Goal: Task Accomplishment & Management: Manage account settings

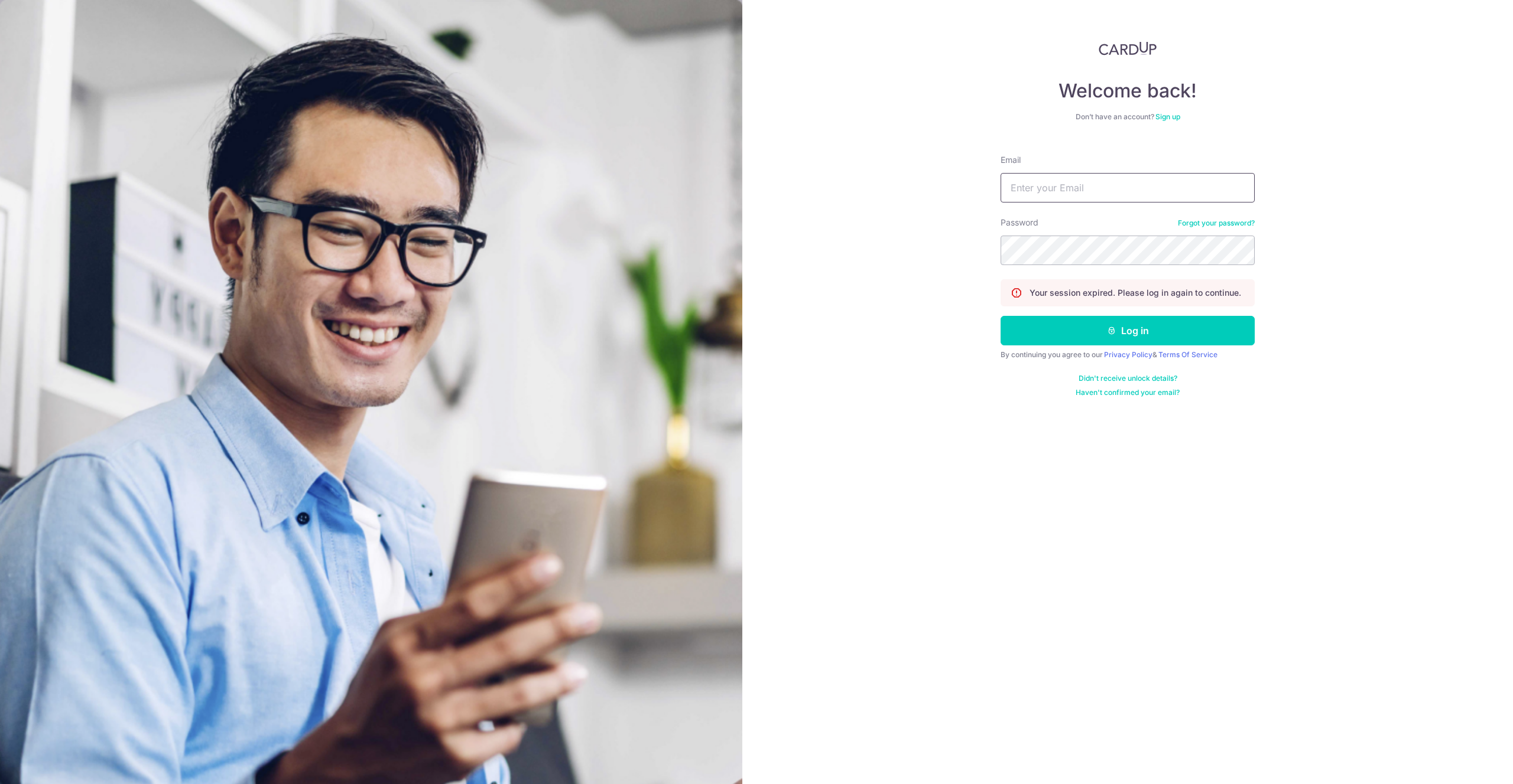
click at [1091, 177] on input "Email" at bounding box center [1127, 187] width 254 height 30
type input "[EMAIL_ADDRESS][DOMAIN_NAME]"
click at [1091, 325] on button "Log in" at bounding box center [1127, 331] width 254 height 30
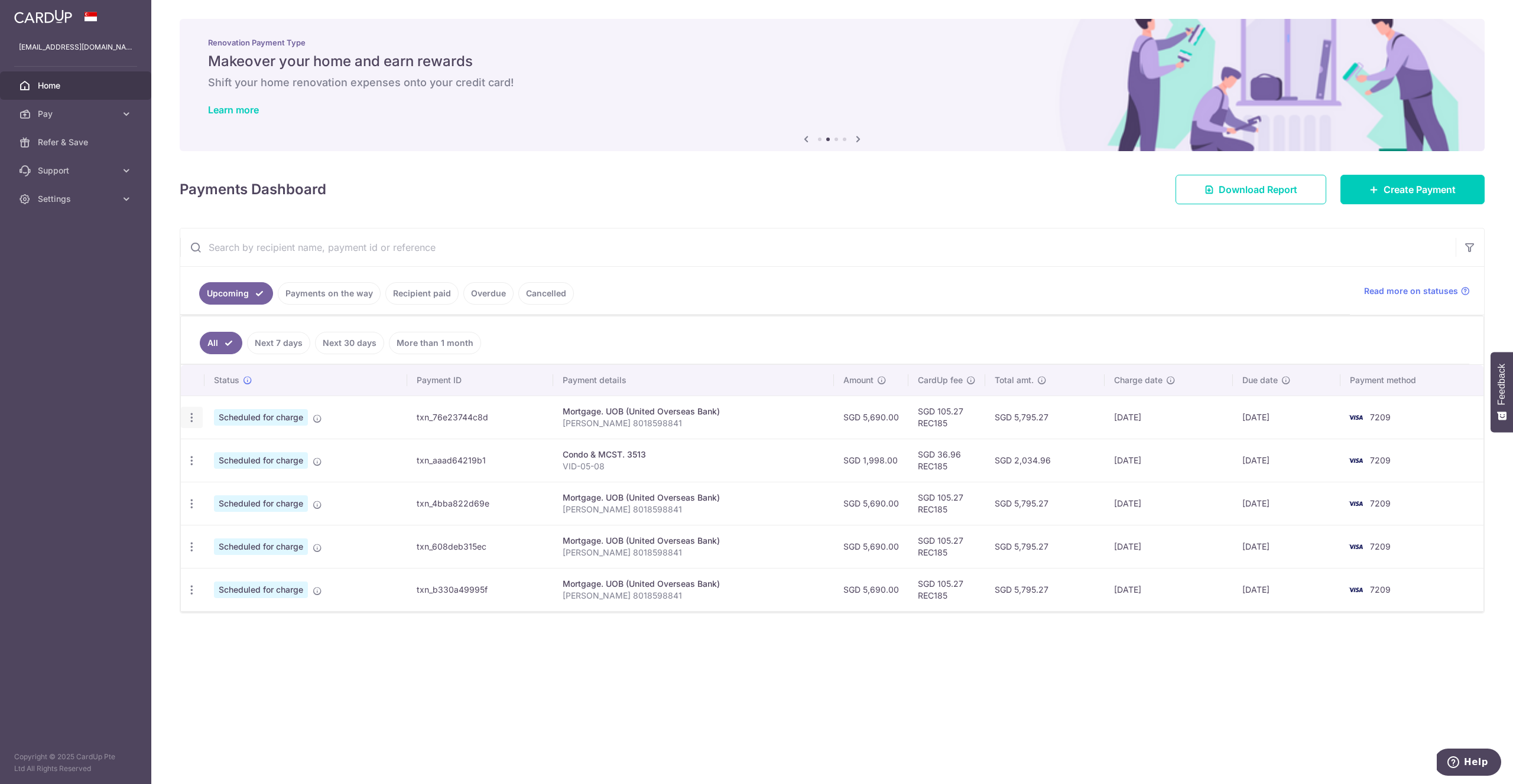
click at [195, 417] on icon "button" at bounding box center [191, 418] width 13 height 13
click at [220, 481] on span "Cancel payment" at bounding box center [255, 478] width 79 height 14
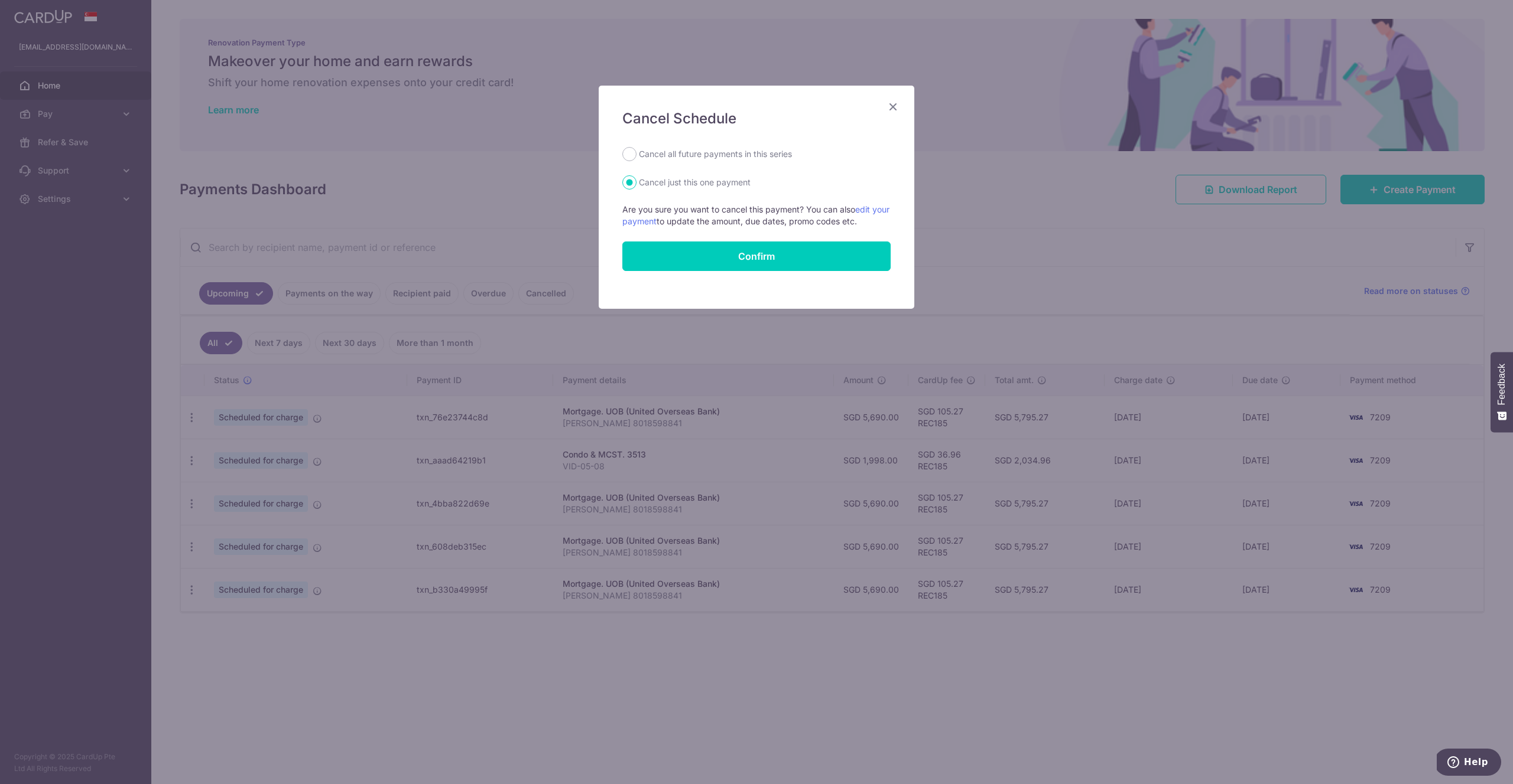
click at [679, 159] on label "Cancel all future payments in this series" at bounding box center [715, 154] width 153 height 14
click at [637, 159] on input "Cancel all future payments in this series" at bounding box center [629, 154] width 14 height 14
radio input "true"
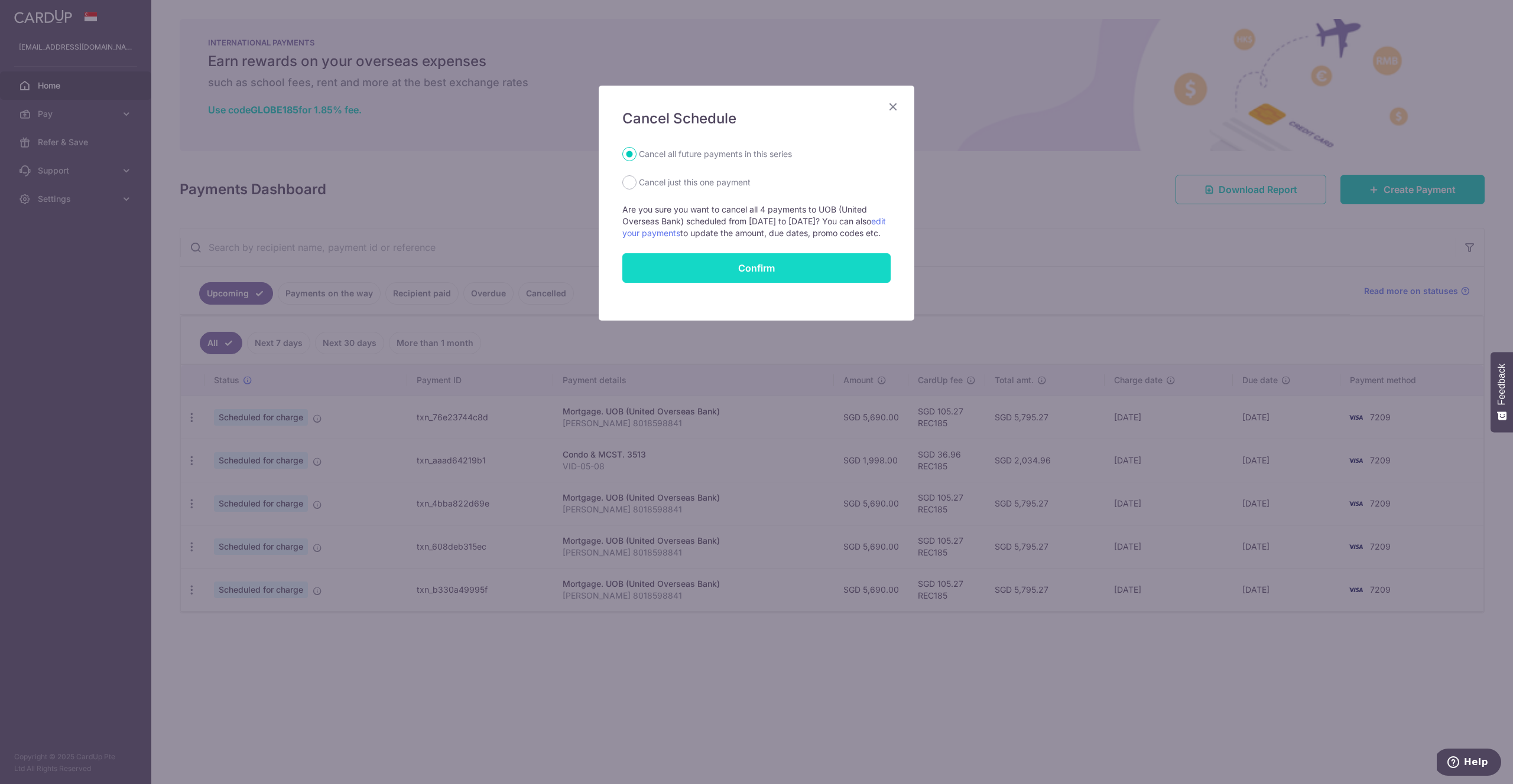
click at [745, 283] on button "Confirm" at bounding box center [756, 268] width 268 height 30
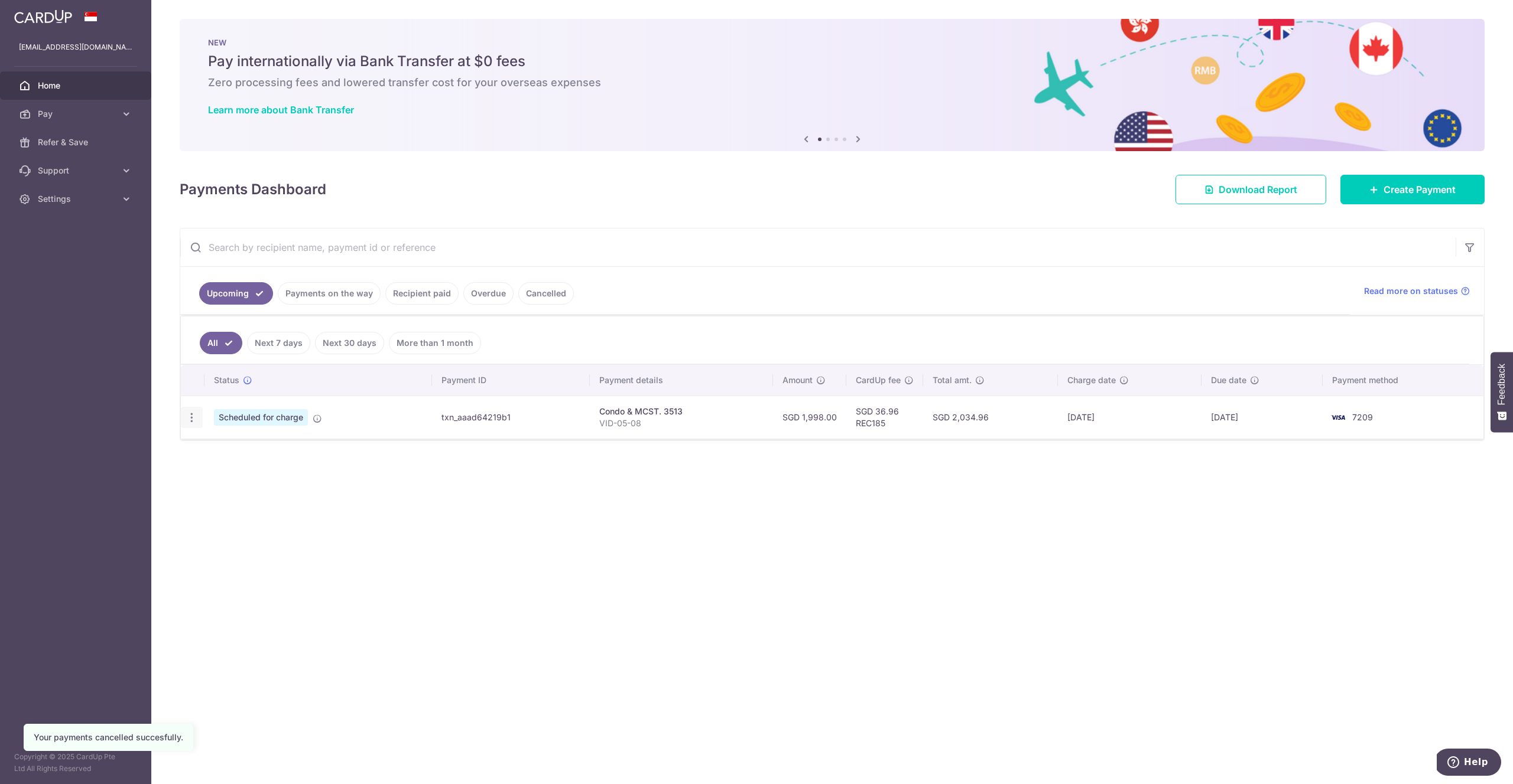
click at [196, 419] on icon "button" at bounding box center [191, 418] width 13 height 13
click at [245, 484] on span "Cancel payment" at bounding box center [255, 478] width 79 height 14
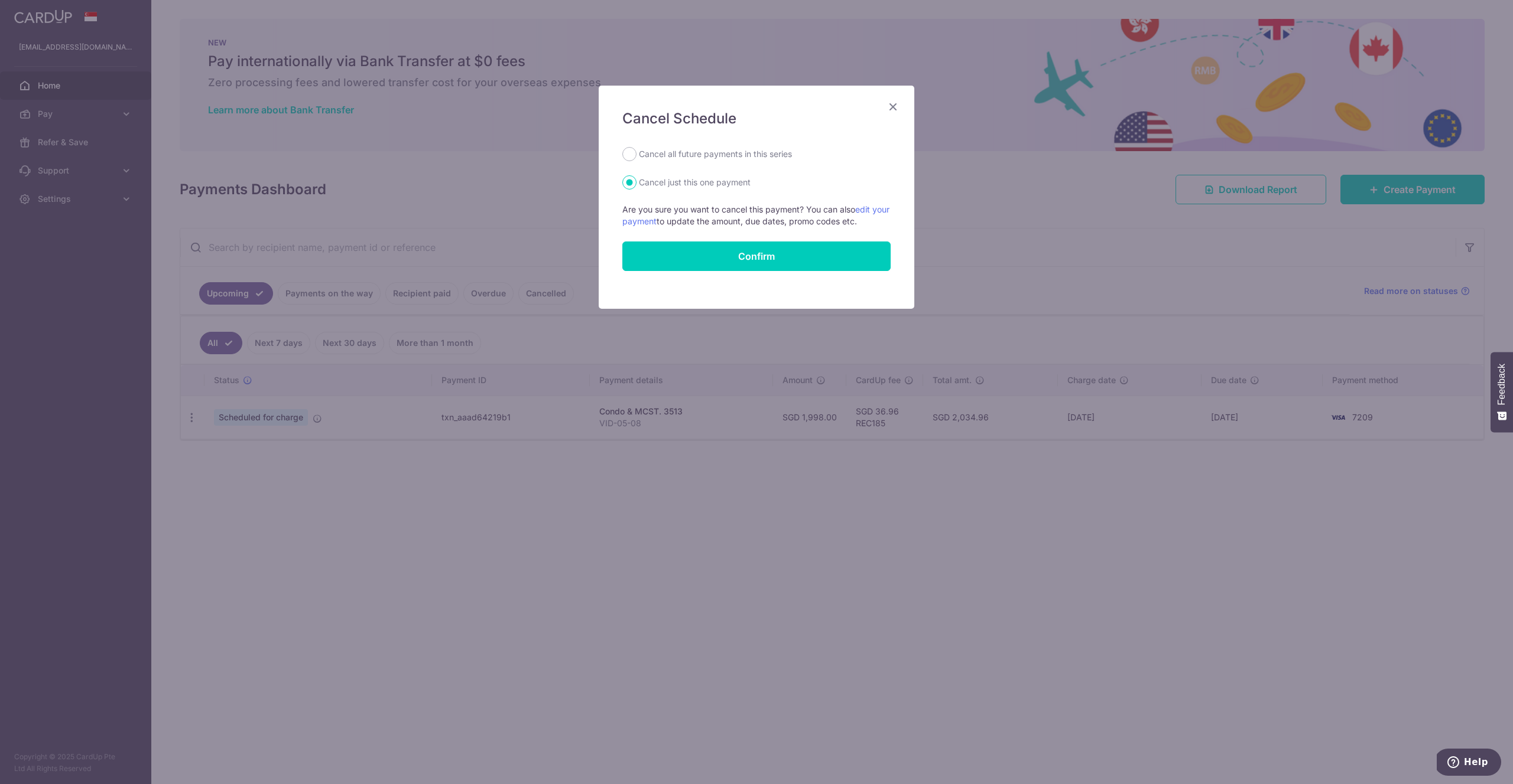
click at [715, 156] on label "Cancel all future payments in this series" at bounding box center [715, 154] width 153 height 14
click at [637, 156] on input "Cancel all future payments in this series" at bounding box center [629, 154] width 14 height 14
radio input "true"
click at [745, 269] on button "Confirm" at bounding box center [756, 257] width 268 height 30
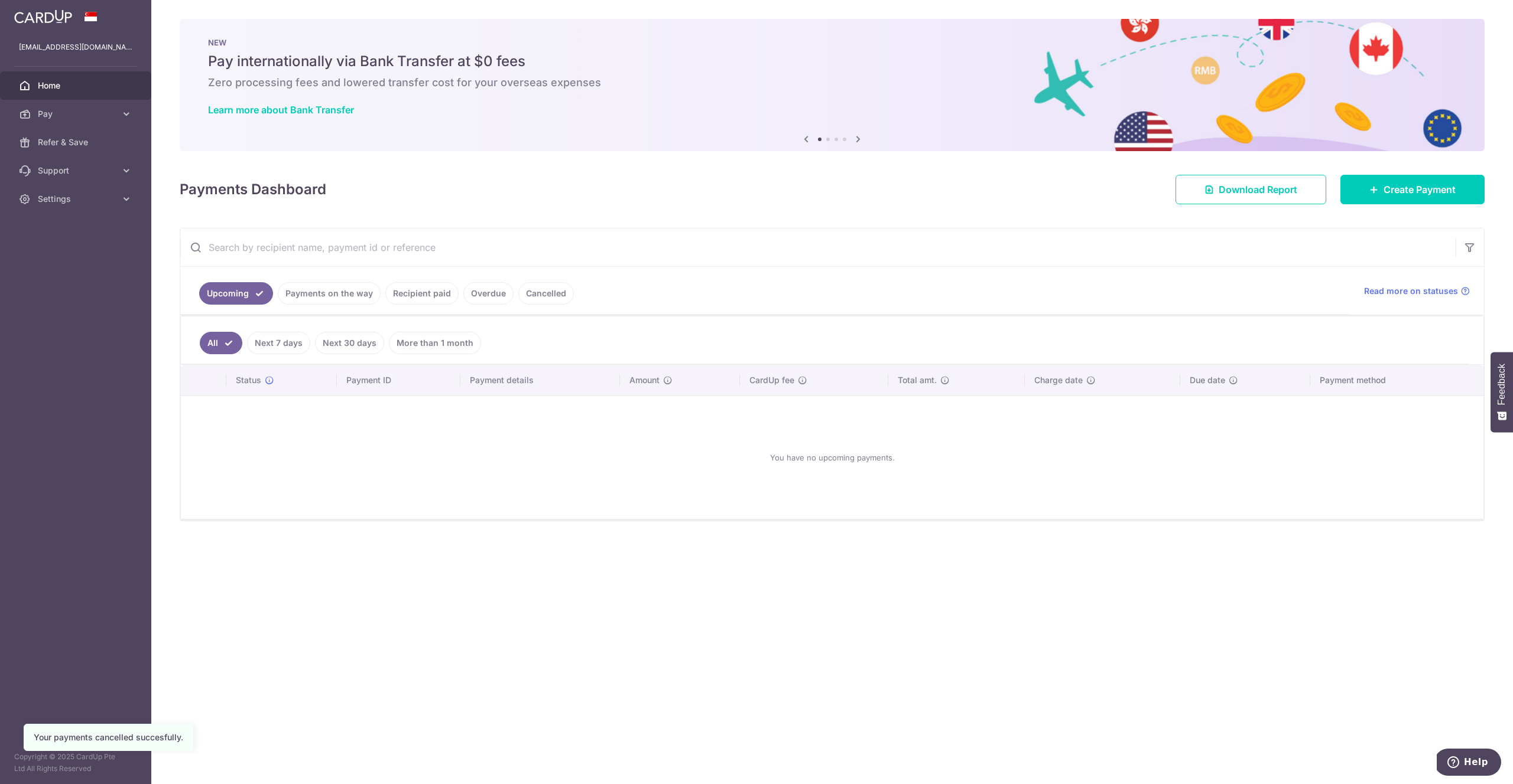
click at [332, 302] on link "Payments on the way" at bounding box center [329, 293] width 103 height 22
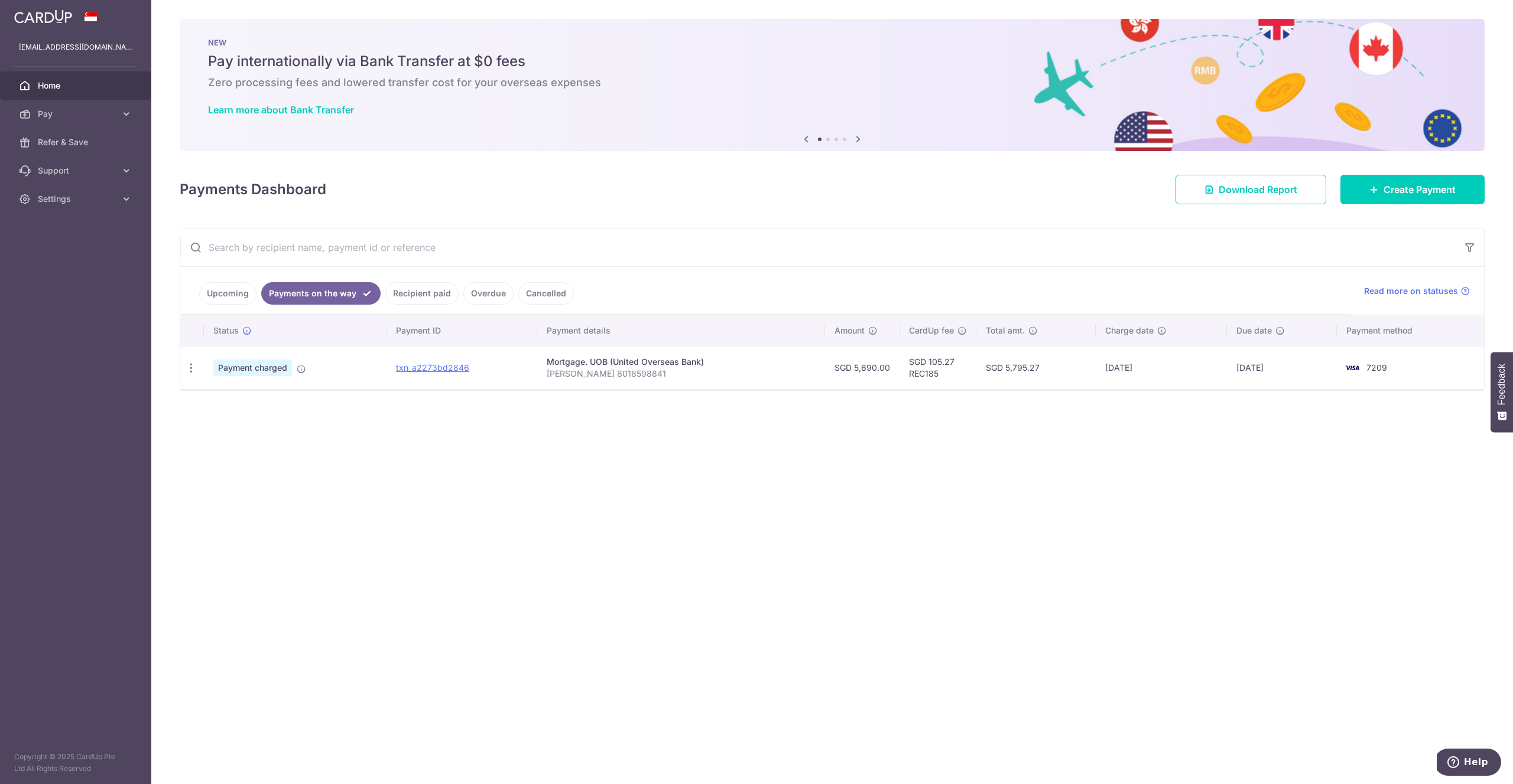
click at [414, 298] on link "Recipient paid" at bounding box center [422, 293] width 73 height 22
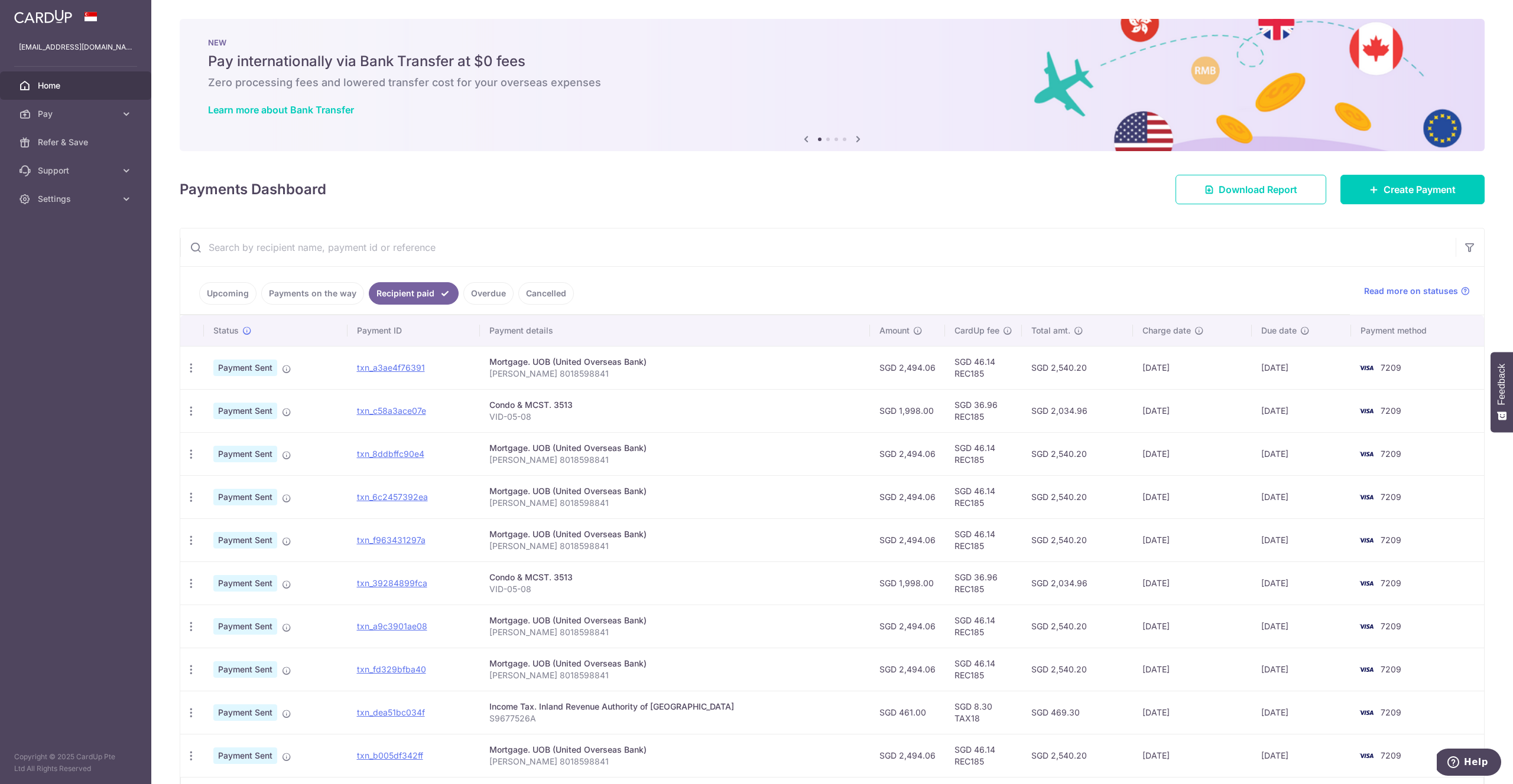
click at [474, 294] on link "Overdue" at bounding box center [488, 293] width 50 height 22
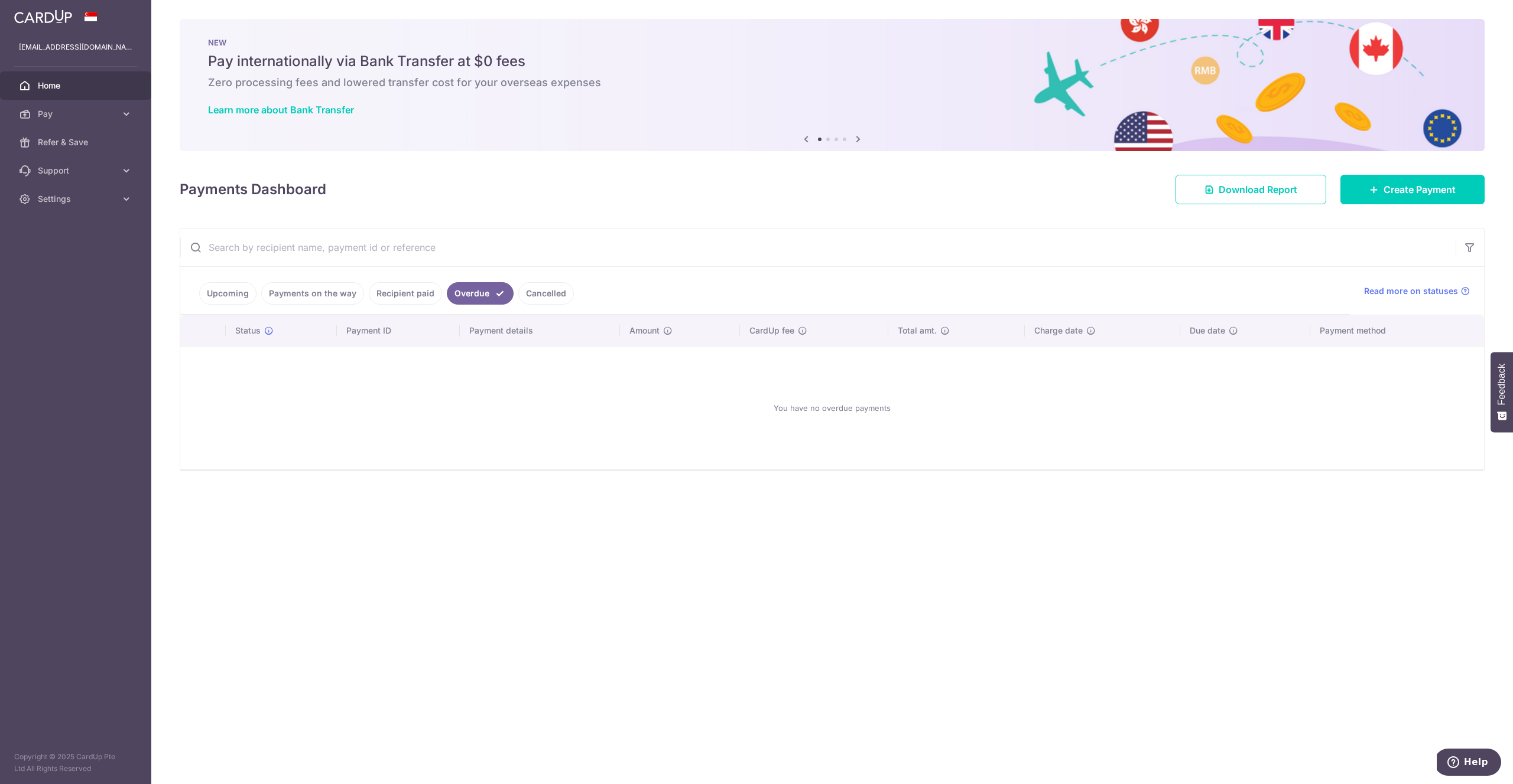
click at [523, 295] on link "Cancelled" at bounding box center [546, 293] width 56 height 22
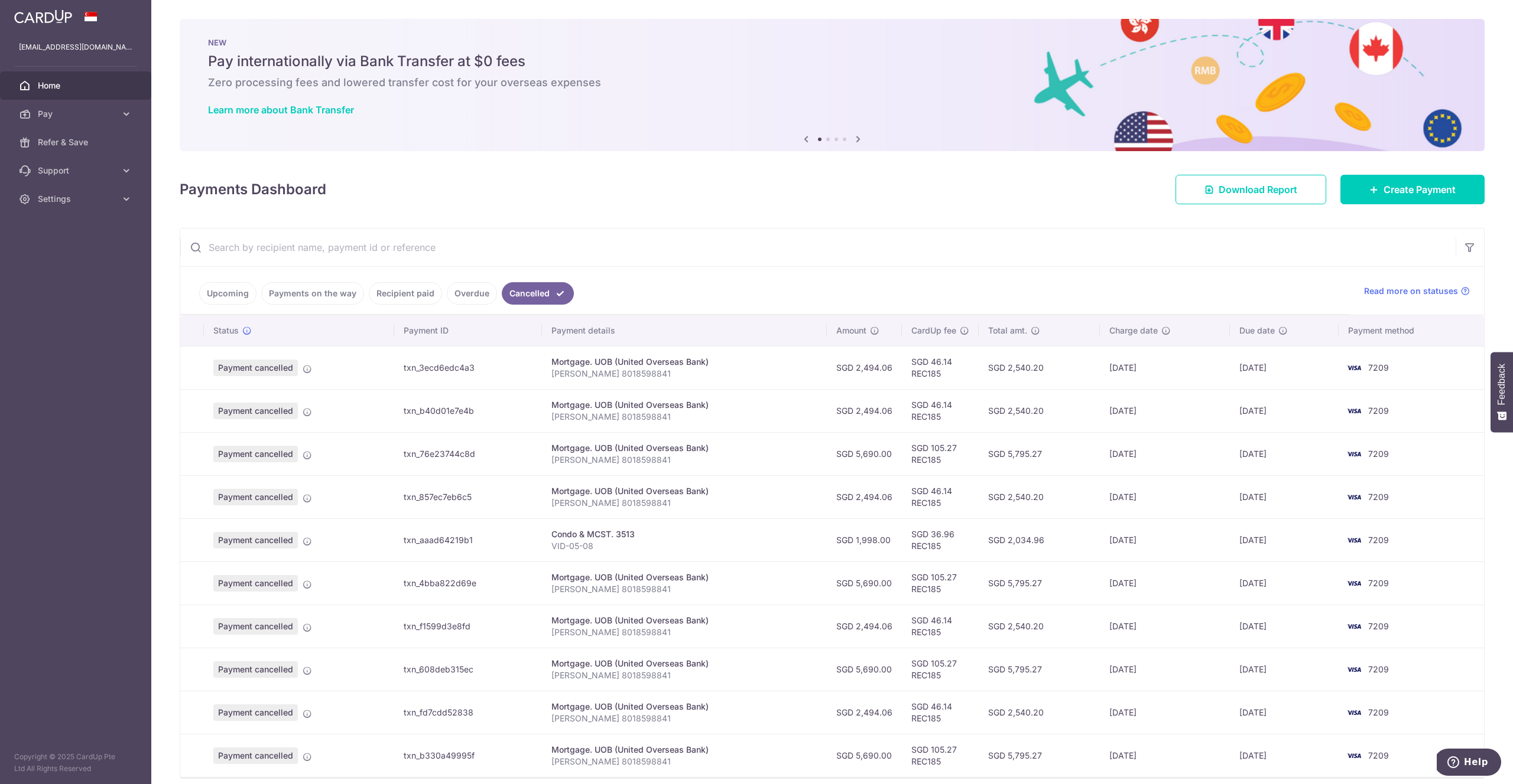
click at [344, 298] on link "Payments on the way" at bounding box center [313, 293] width 103 height 22
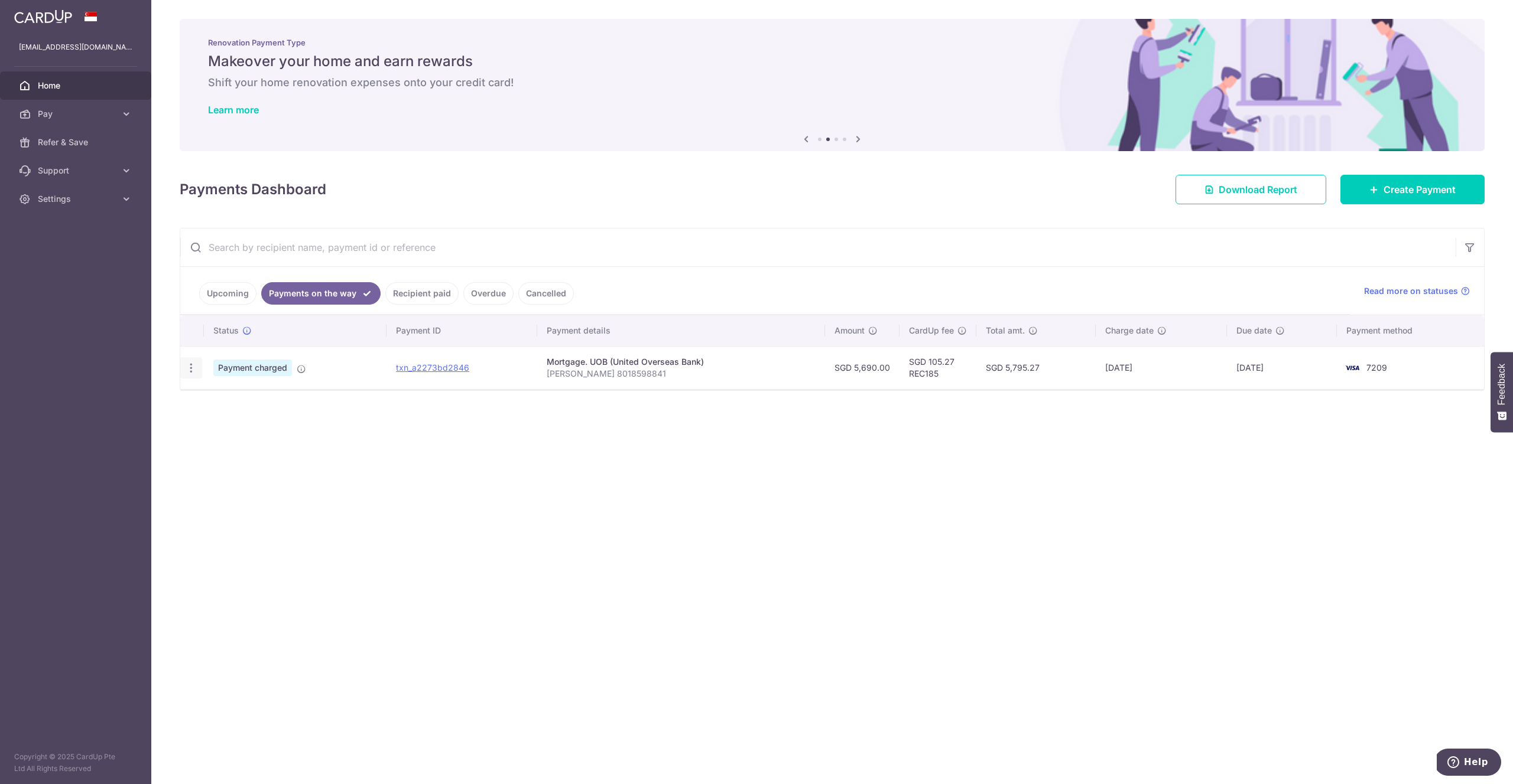
click at [191, 368] on icon "button" at bounding box center [191, 367] width 13 height 13
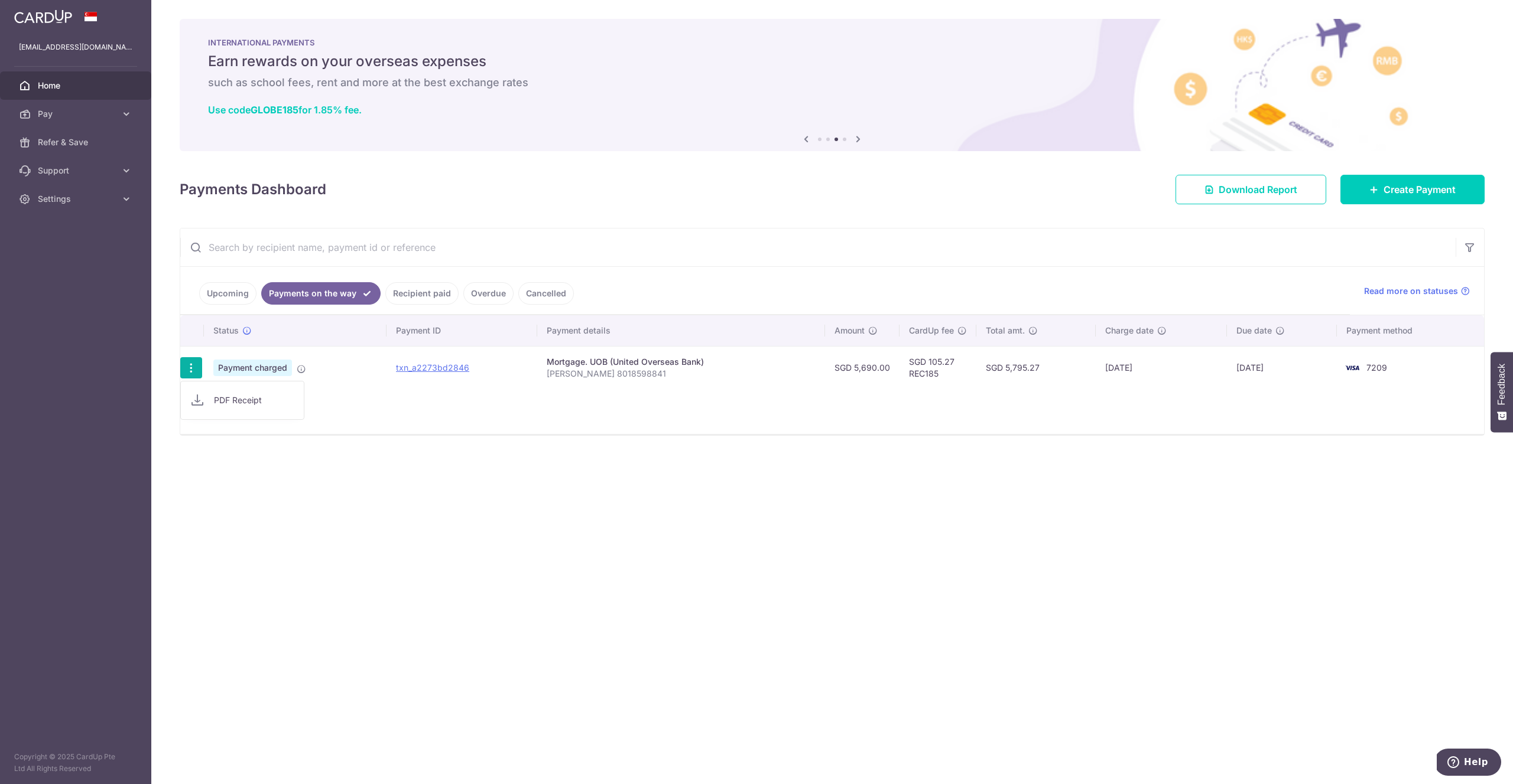
click at [165, 365] on div "× Pause Schedule Pause all future payments in this series Pause just this one p…" at bounding box center [832, 392] width 1362 height 784
